Goal: Navigation & Orientation: Find specific page/section

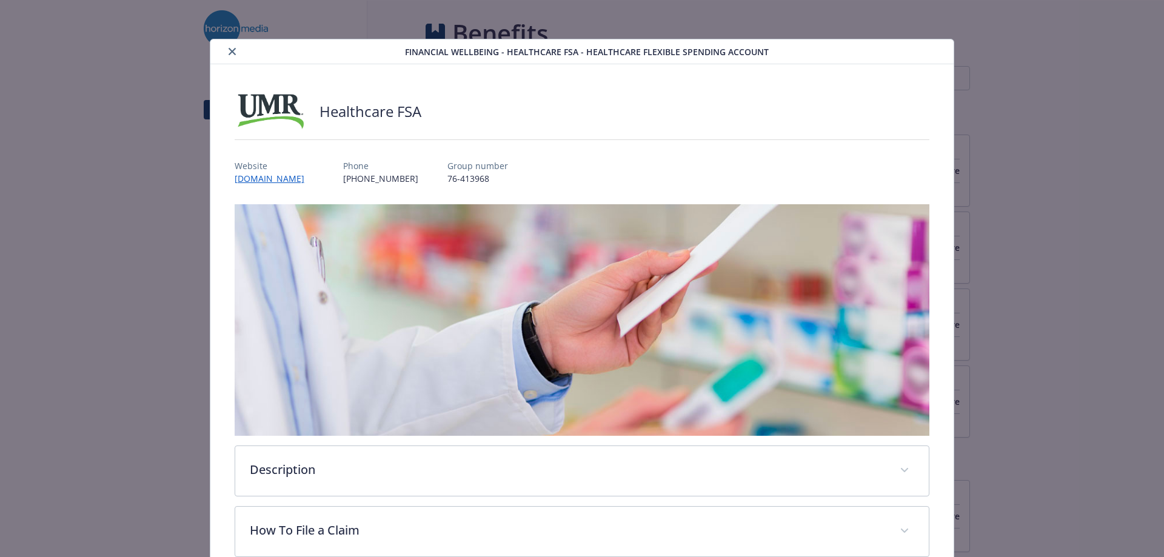
scroll to position [36, 0]
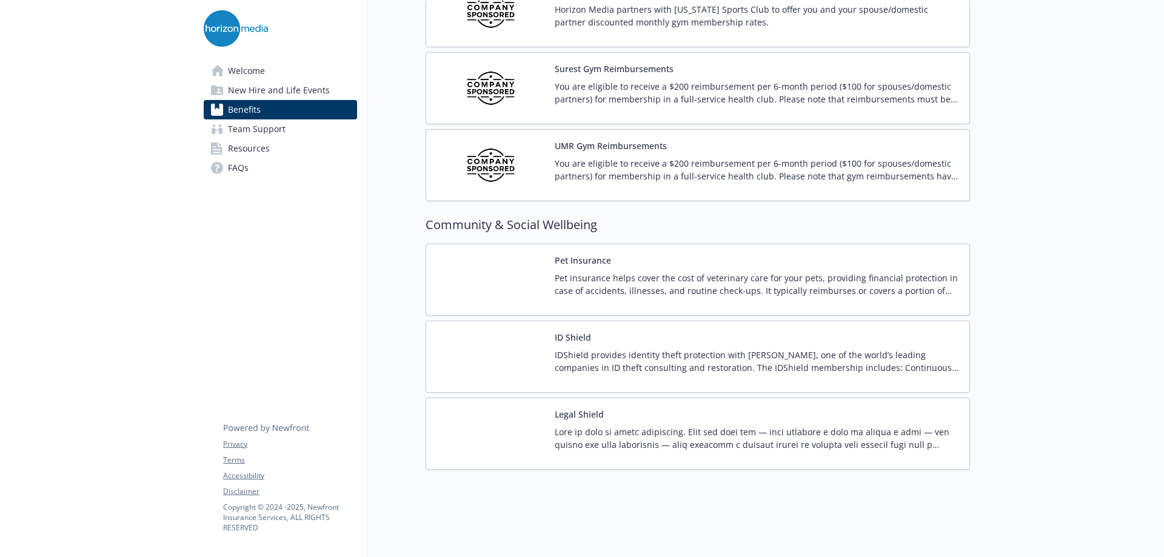
scroll to position [2968, 0]
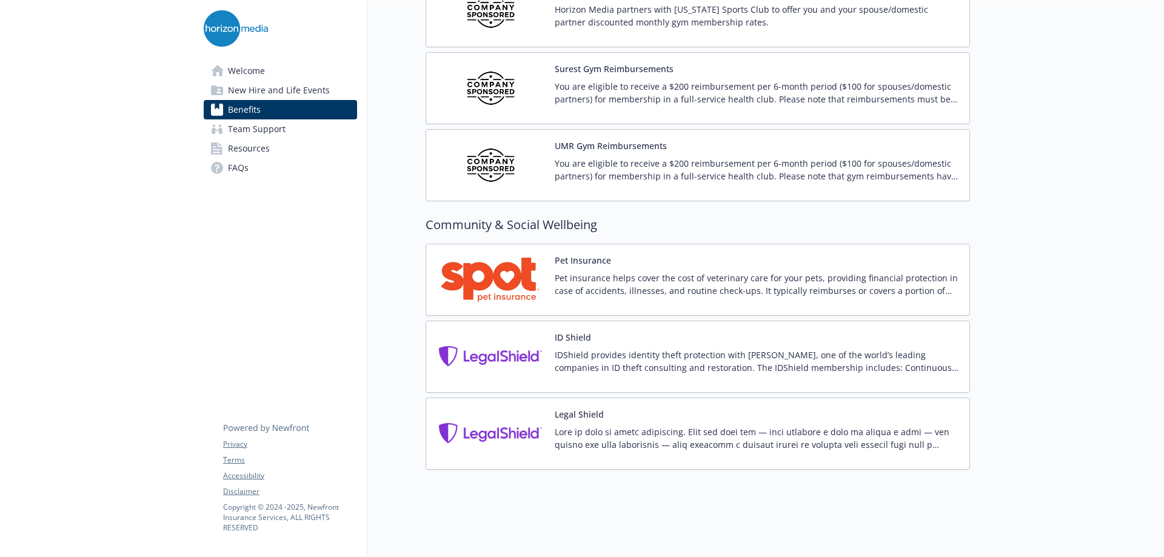
click at [282, 142] on link "Resources" at bounding box center [280, 148] width 153 height 19
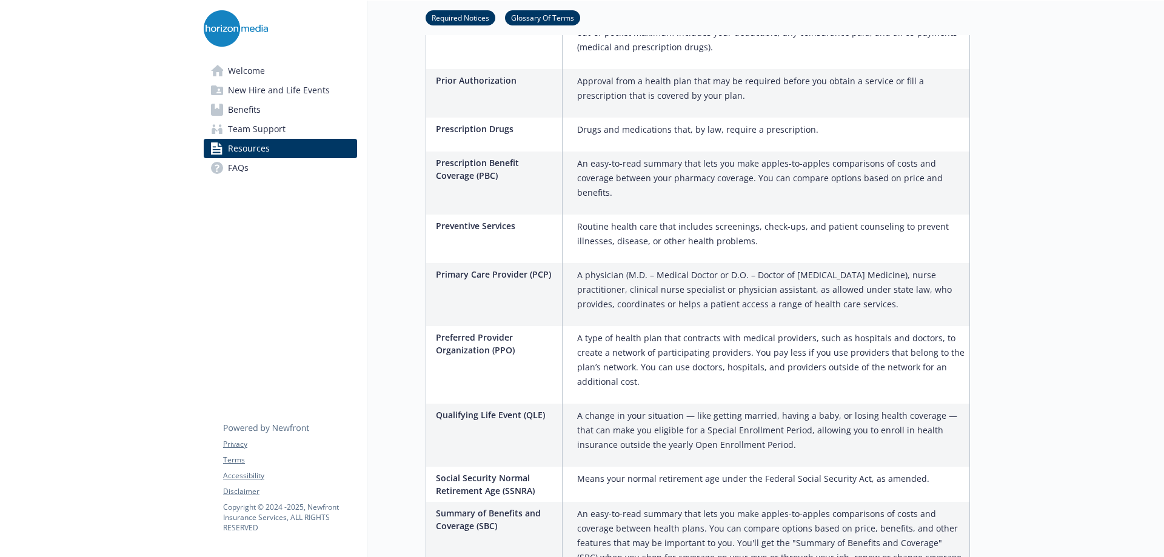
scroll to position [2144, 0]
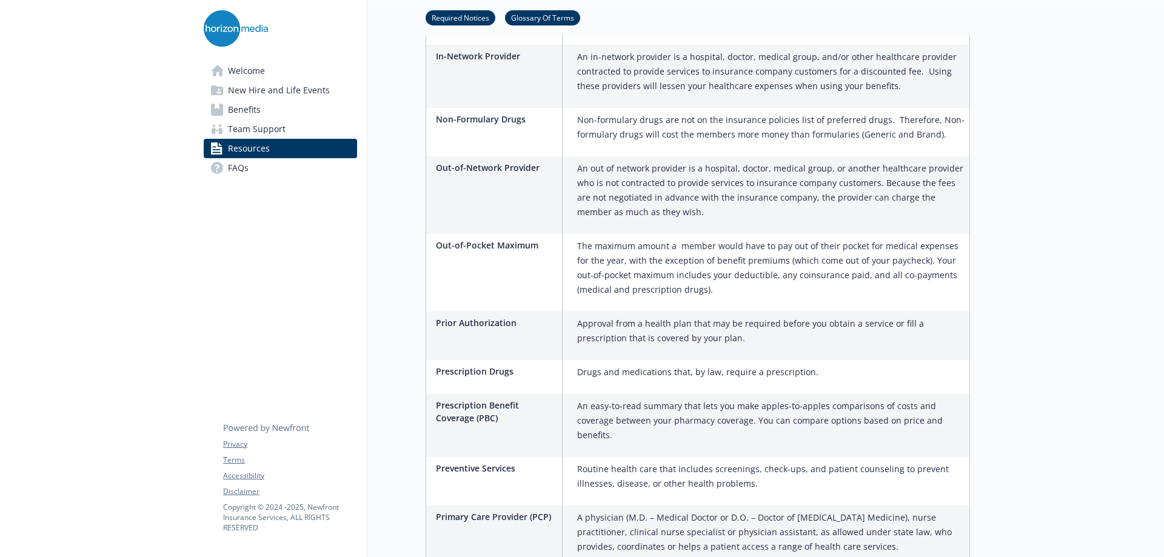
click at [307, 131] on link "Team Support" at bounding box center [280, 128] width 153 height 19
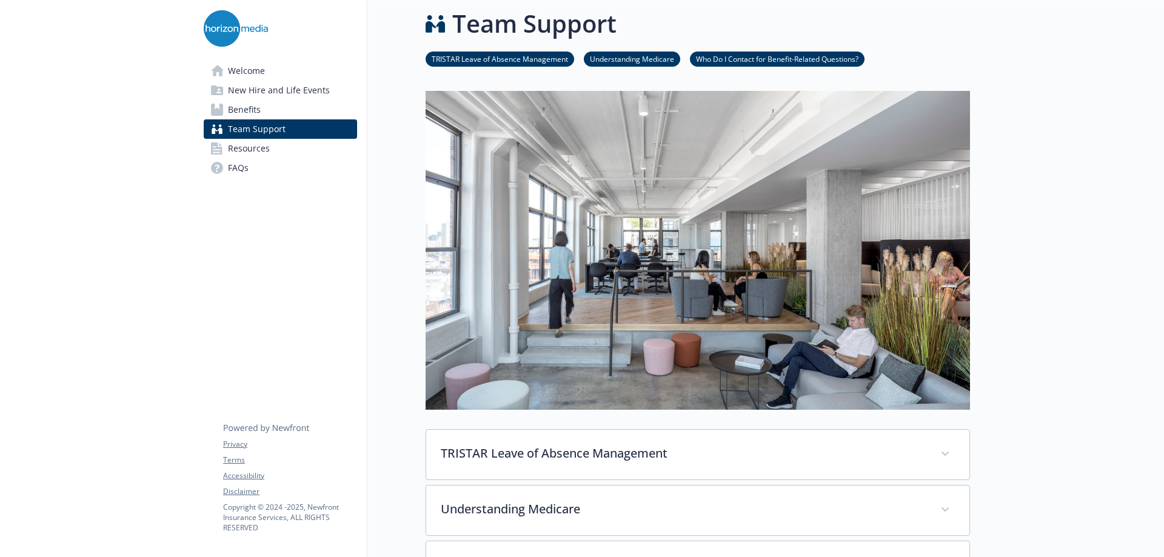
scroll to position [292, 0]
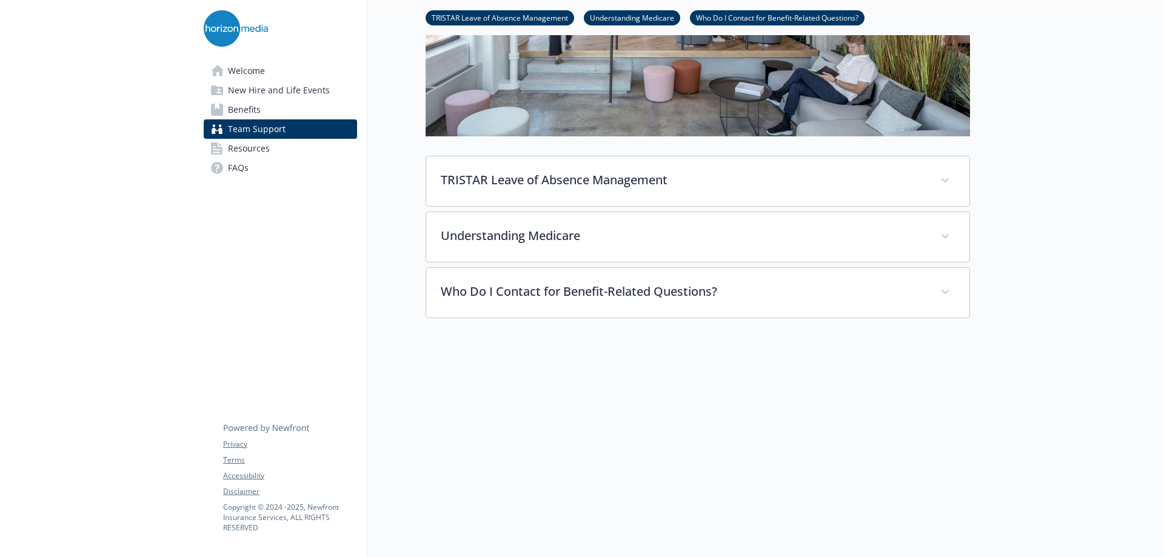
click at [298, 75] on link "Welcome" at bounding box center [280, 70] width 153 height 19
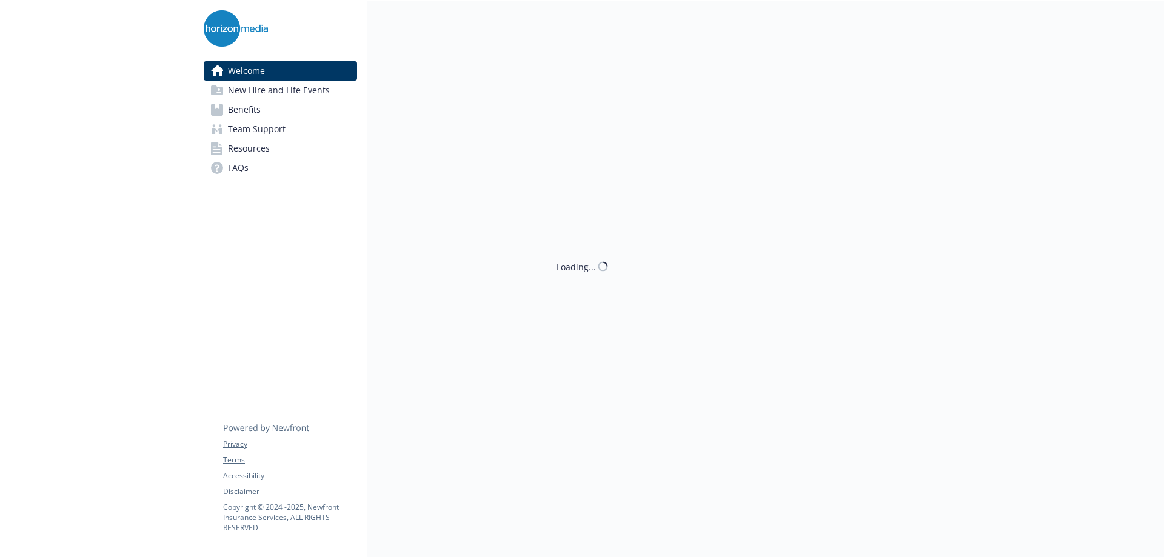
scroll to position [292, 0]
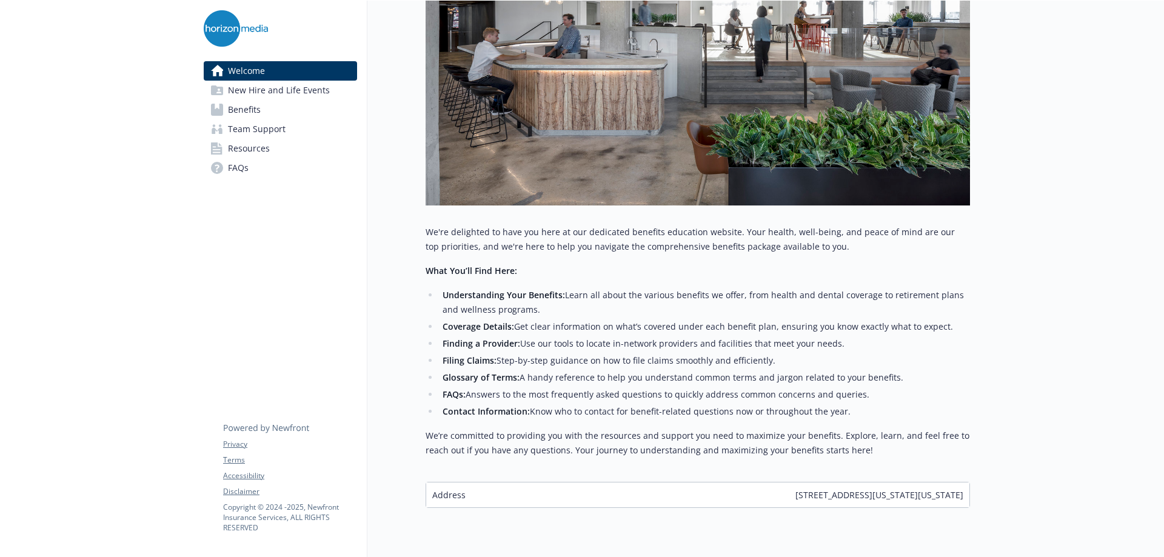
click at [279, 108] on link "Benefits" at bounding box center [280, 109] width 153 height 19
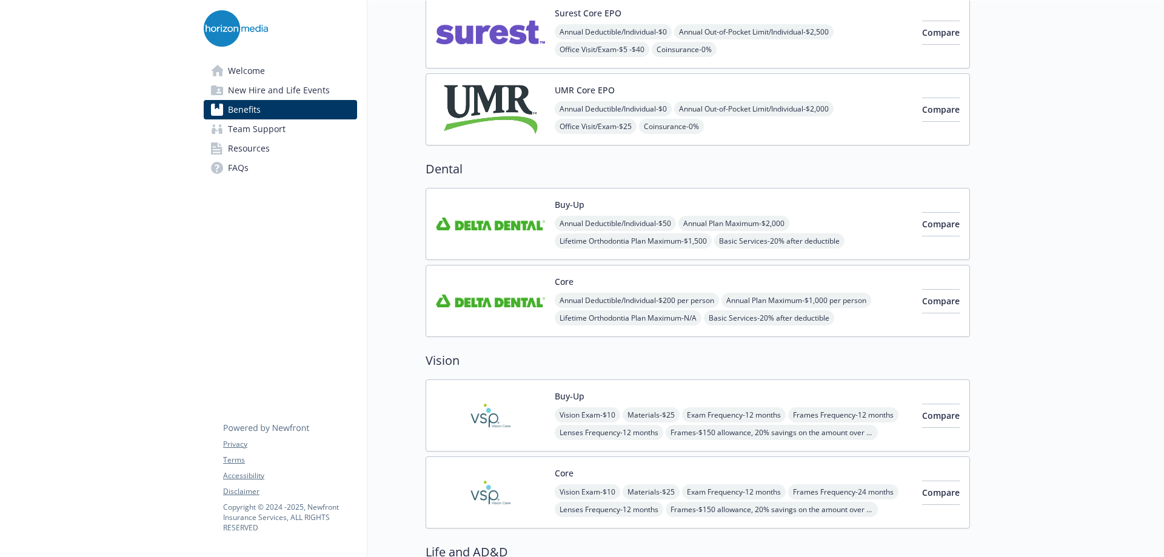
click at [281, 92] on span "New Hire and Life Events" at bounding box center [279, 90] width 102 height 19
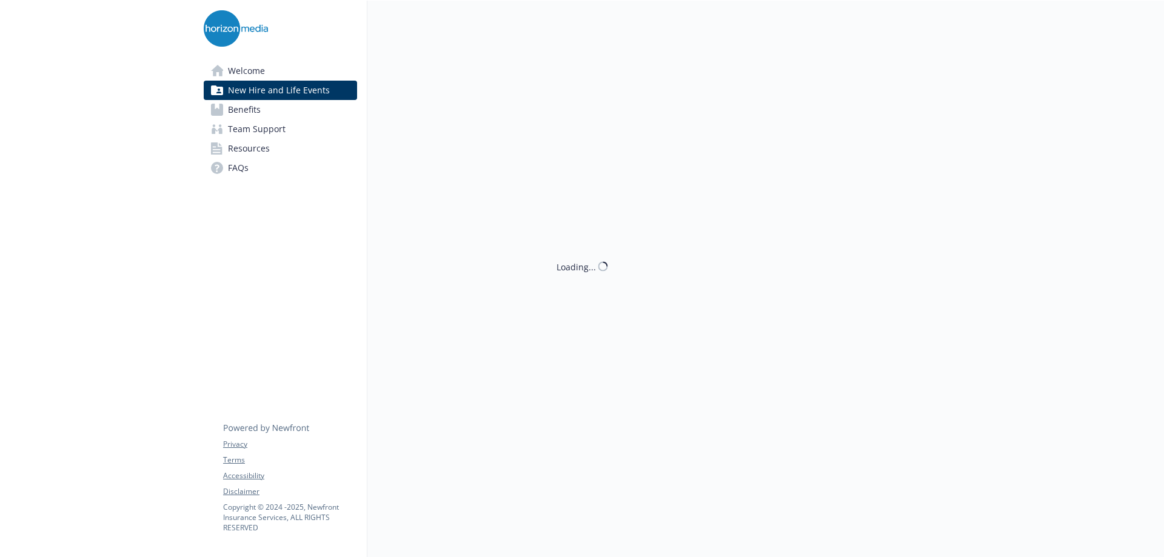
scroll to position [292, 0]
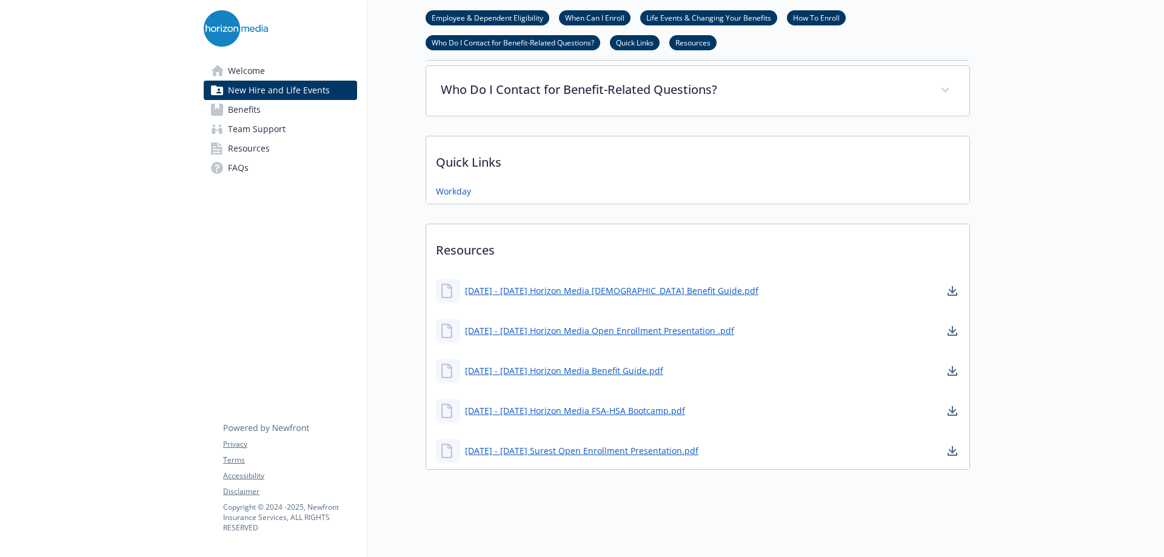
click at [278, 122] on span "Team Support" at bounding box center [257, 128] width 58 height 19
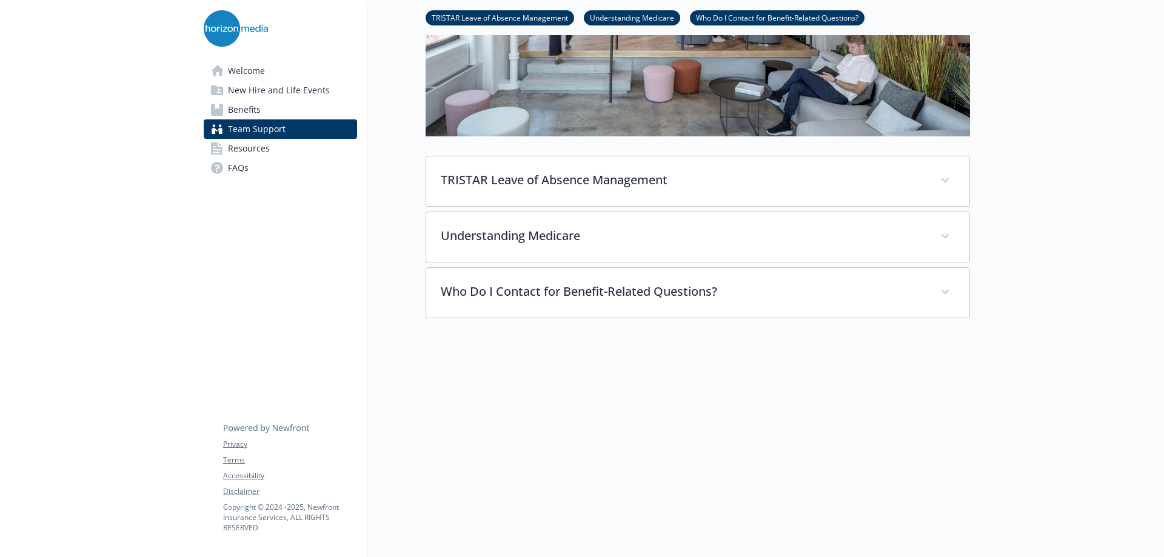
scroll to position [292, 0]
click at [283, 148] on link "Resources" at bounding box center [280, 148] width 153 height 19
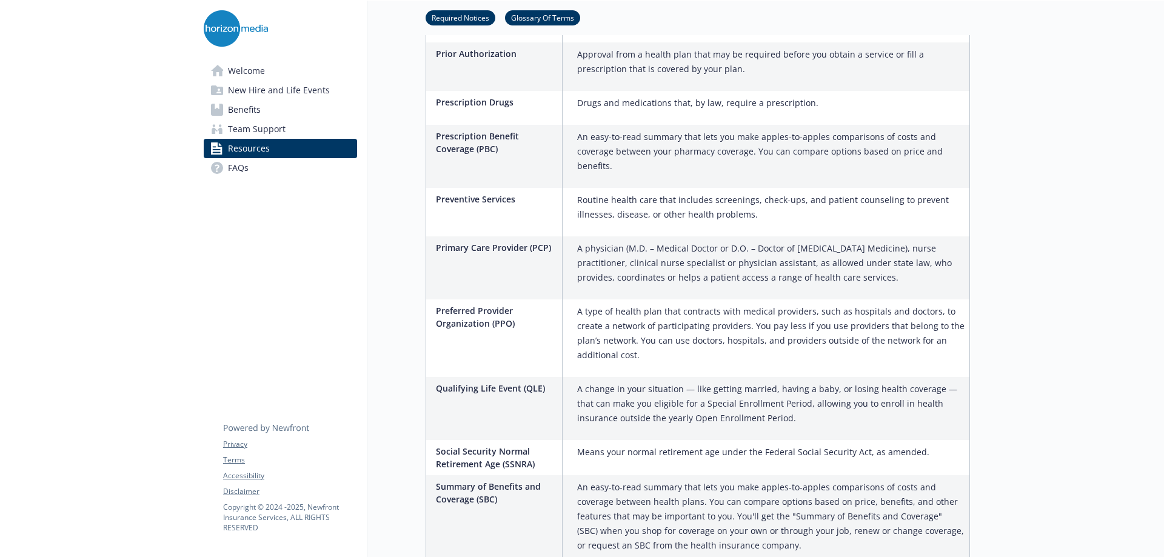
scroll to position [2426, 0]
